Goal: Task Accomplishment & Management: Complete application form

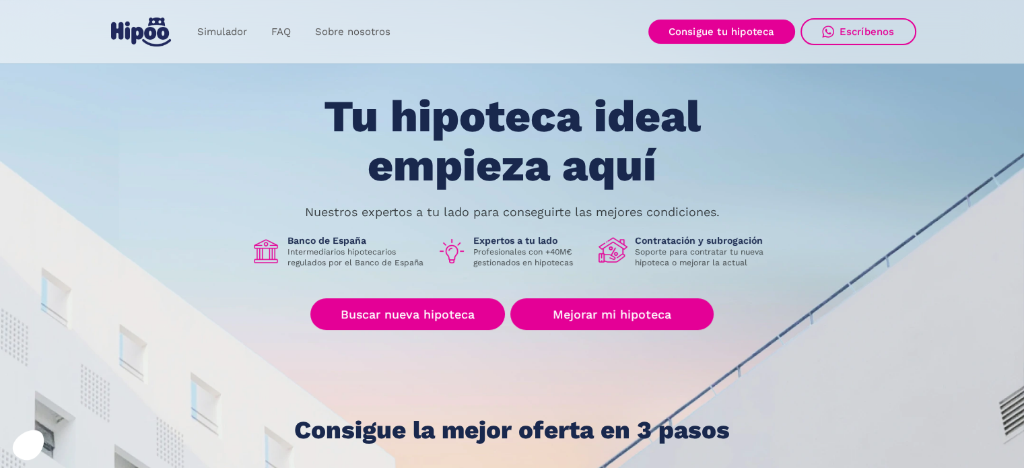
scroll to position [67, 0]
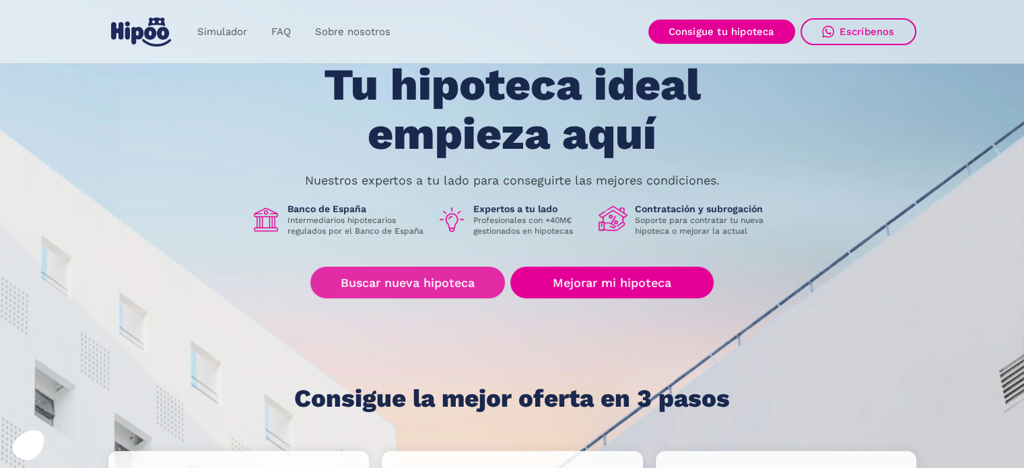
click at [448, 292] on link "Buscar nueva hipoteca" at bounding box center [407, 283] width 195 height 32
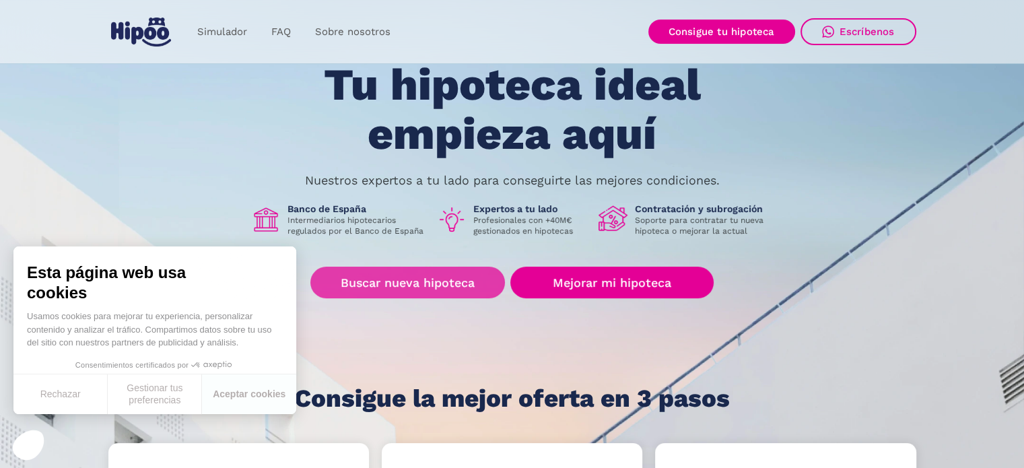
click at [412, 285] on link "Buscar nueva hipoteca" at bounding box center [407, 283] width 195 height 32
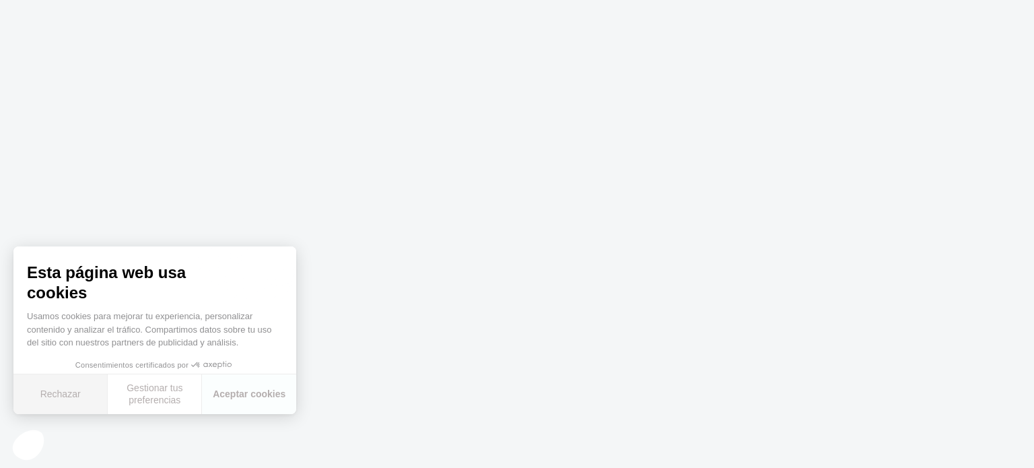
click at [59, 393] on button "Rechazar" at bounding box center [60, 394] width 94 height 40
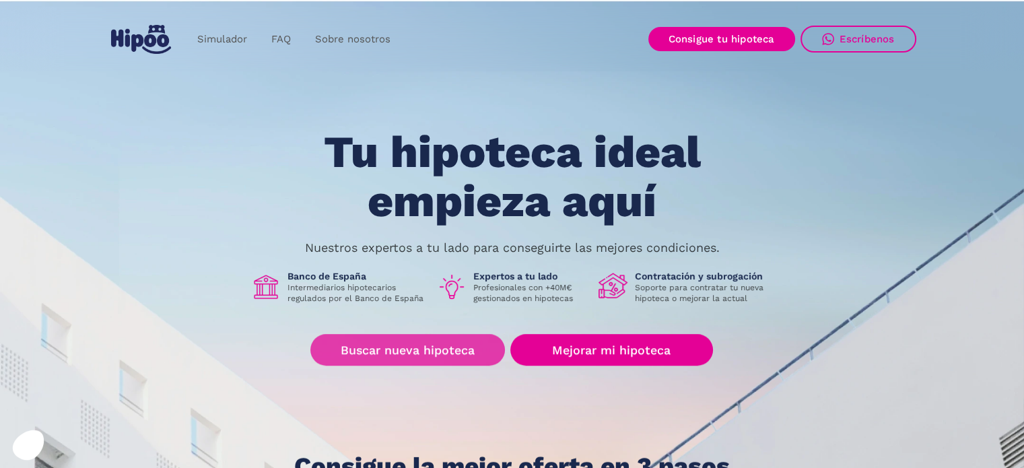
click at [412, 355] on link "Buscar nueva hipoteca" at bounding box center [407, 350] width 195 height 32
